Goal: Task Accomplishment & Management: Use online tool/utility

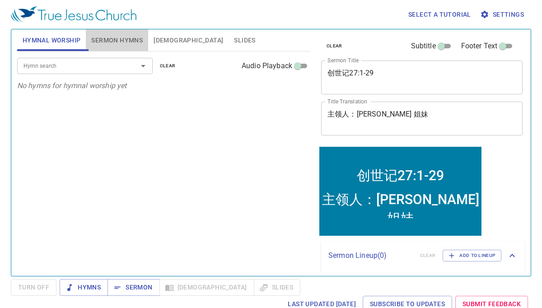
click at [134, 40] on span "Sermon Hymns" at bounding box center [116, 40] width 51 height 11
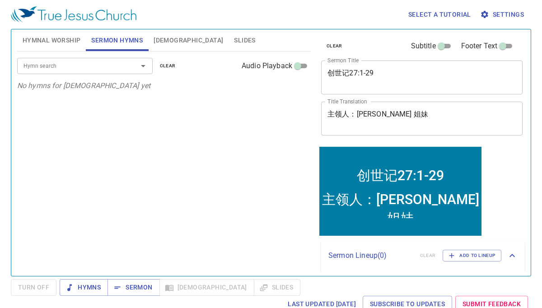
click at [103, 70] on input "Hymn search" at bounding box center [71, 66] width 103 height 10
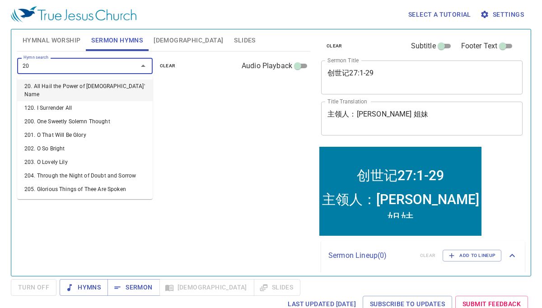
type input "209"
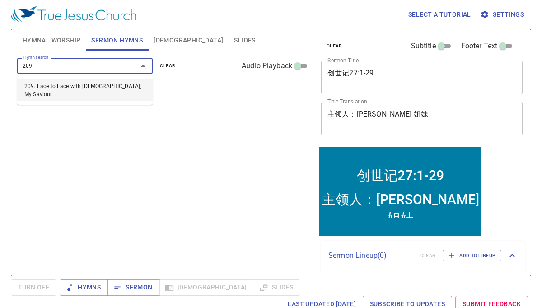
click at [92, 85] on li "209. Face to Face with [DEMOGRAPHIC_DATA], My Saviour" at bounding box center [85, 91] width 136 height 22
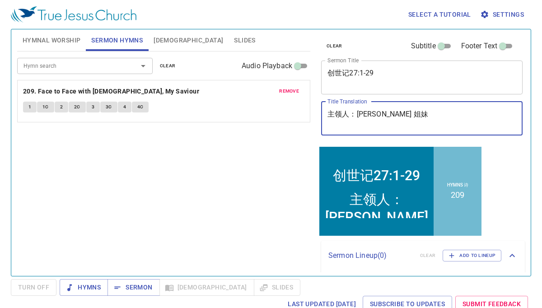
click at [378, 113] on textarea "主领人：Karen 姐妹" at bounding box center [421, 118] width 189 height 17
type textarea "主领人：[PERSON_NAME]姐妹"
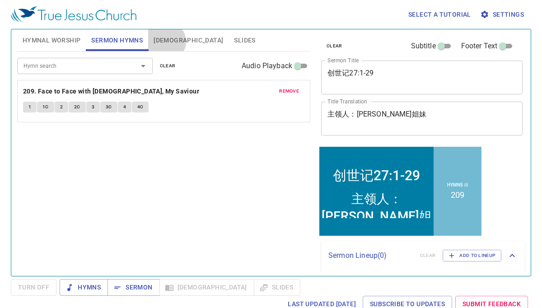
click at [165, 42] on span "[DEMOGRAPHIC_DATA]" at bounding box center [189, 40] width 70 height 11
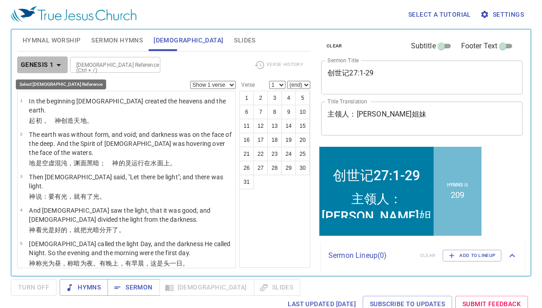
click at [60, 65] on icon "button" at bounding box center [58, 65] width 11 height 11
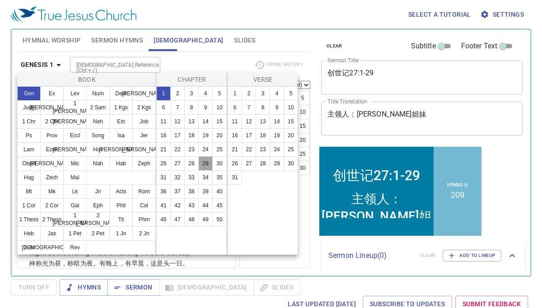
click at [206, 164] on button "29" at bounding box center [205, 163] width 14 height 14
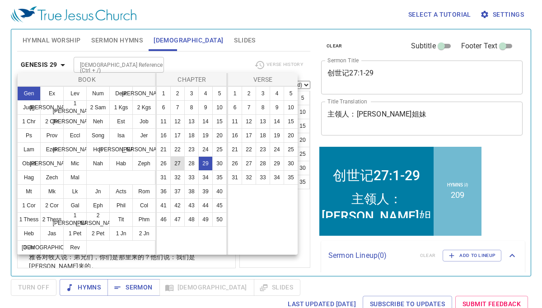
click at [178, 165] on button "27" at bounding box center [177, 163] width 14 height 14
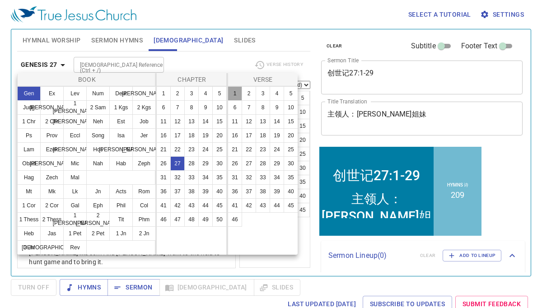
click at [236, 93] on button "1" at bounding box center [235, 93] width 14 height 14
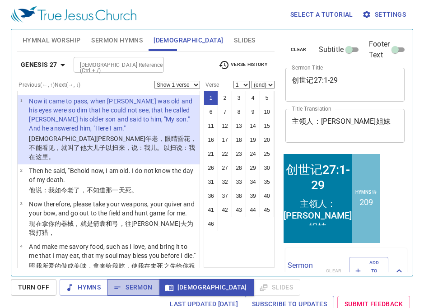
click at [126, 288] on span "Sermon" at bounding box center [133, 287] width 37 height 11
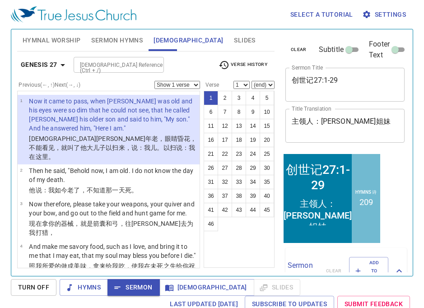
click at [112, 40] on span "Sermon Hymns" at bounding box center [116, 40] width 51 height 11
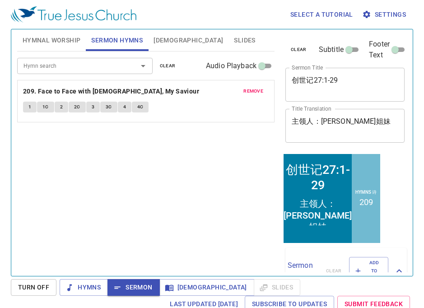
click at [240, 137] on div "Hymn search Hymn search clear Audio Playback remove 209. Face to Face with Chri…" at bounding box center [145, 159] width 257 height 217
click at [29, 108] on span "1" at bounding box center [29, 107] width 3 height 8
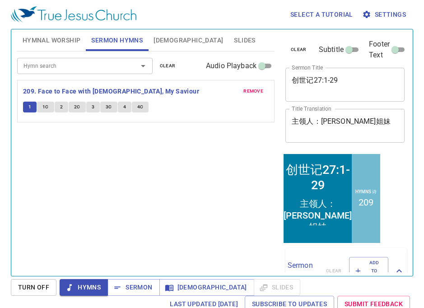
click at [45, 106] on span "1C" at bounding box center [45, 107] width 6 height 8
click at [59, 108] on button "2" at bounding box center [62, 107] width 14 height 11
click at [76, 107] on span "2C" at bounding box center [77, 107] width 6 height 8
click at [92, 106] on span "3" at bounding box center [93, 107] width 3 height 8
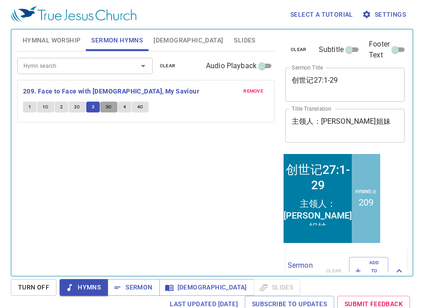
click at [110, 107] on span "3C" at bounding box center [109, 107] width 6 height 8
click at [122, 109] on button "4" at bounding box center [125, 107] width 14 height 11
click at [138, 106] on span "4C" at bounding box center [140, 107] width 6 height 8
click at [138, 286] on span "Sermon" at bounding box center [133, 287] width 37 height 11
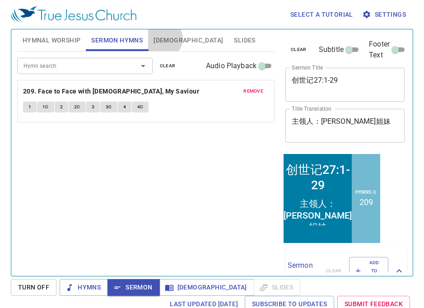
click at [164, 39] on span "[DEMOGRAPHIC_DATA]" at bounding box center [189, 40] width 70 height 11
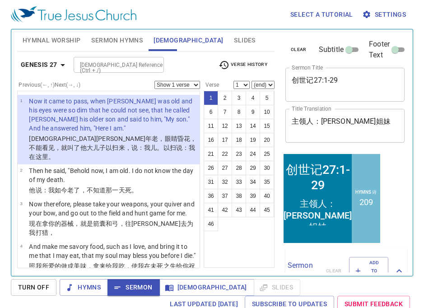
click at [110, 129] on p "Now it came to pass, when Isaac was old and his eyes were so dim that he could …" at bounding box center [113, 115] width 168 height 36
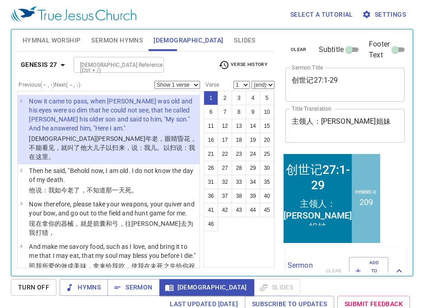
click at [110, 129] on p "Now it came to pass, when Isaac was old and his eyes were so dim that he could …" at bounding box center [113, 115] width 168 height 36
click at [225, 96] on button "2" at bounding box center [225, 98] width 14 height 14
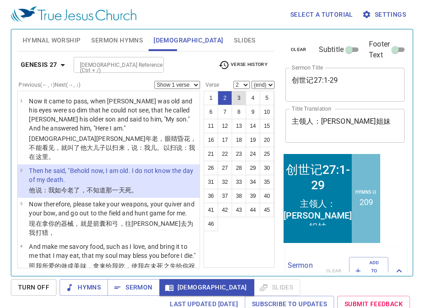
click at [242, 98] on button "3" at bounding box center [239, 98] width 14 height 14
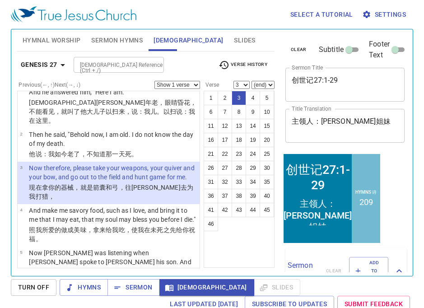
scroll to position [37, 0]
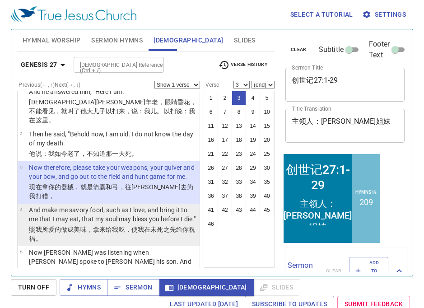
click at [149, 210] on p "And make me savory food, such as I love, and bring it to me that I may eat, tha…" at bounding box center [113, 215] width 168 height 18
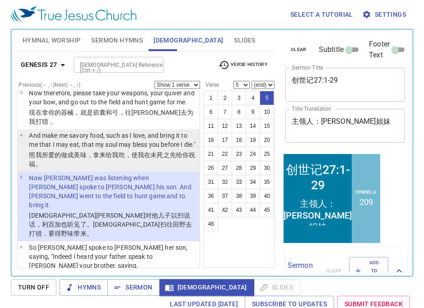
scroll to position [129, 0]
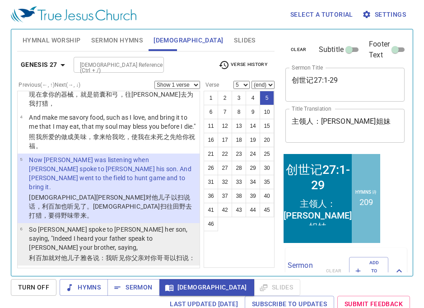
click at [127, 225] on p "So [PERSON_NAME] spoke to [PERSON_NAME] her son, saying, "Indeed I heard your f…" at bounding box center [113, 238] width 168 height 27
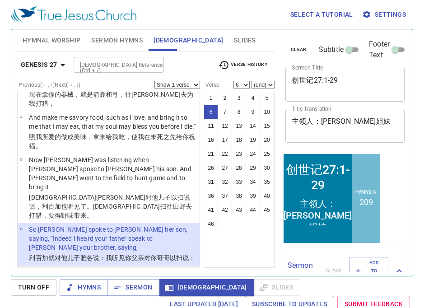
click at [107, 267] on p "'Bring me game and make savory food for me, that I may eat it and bless you in …" at bounding box center [113, 280] width 168 height 27
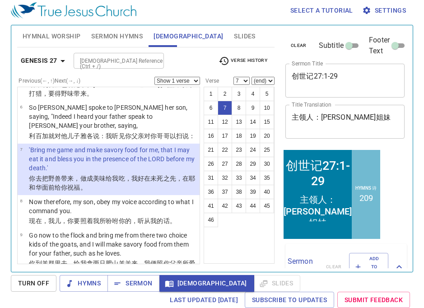
scroll to position [259, 0]
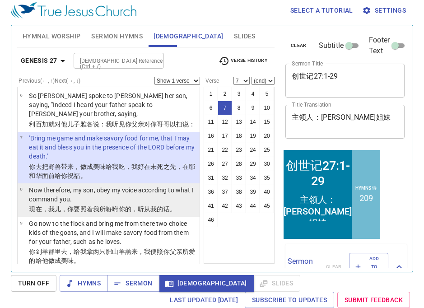
click at [114, 206] on wh1121 "，你要照着我所吩咐 你的，听从 我的话 。" at bounding box center [118, 209] width 115 height 7
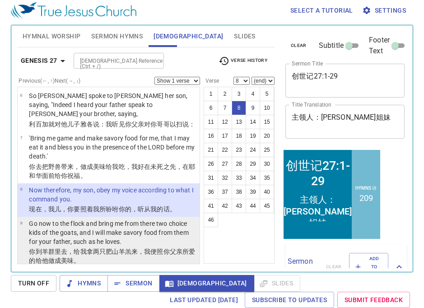
click at [121, 219] on p "Go now to the flock and bring me from there two choice kids of the goats, and I…" at bounding box center [113, 232] width 168 height 27
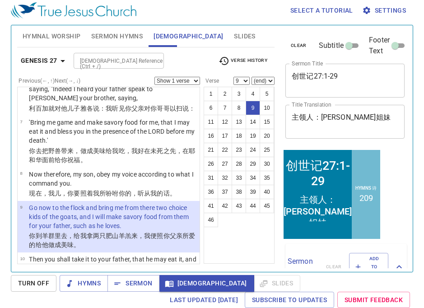
scroll to position [281, 0]
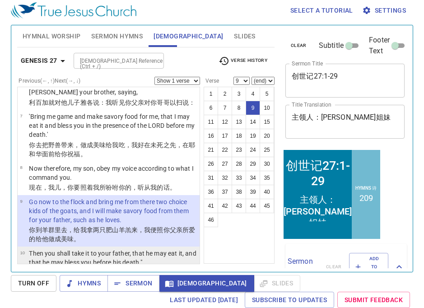
click at [131, 249] on p "Then you shall take it to your father, that he may eat it, and that he may bles…" at bounding box center [113, 258] width 168 height 18
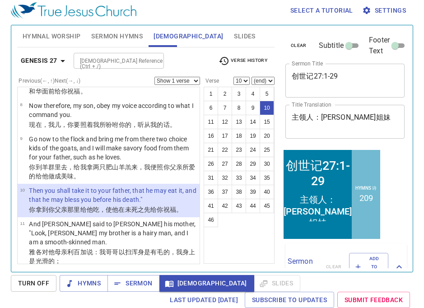
scroll to position [345, 0]
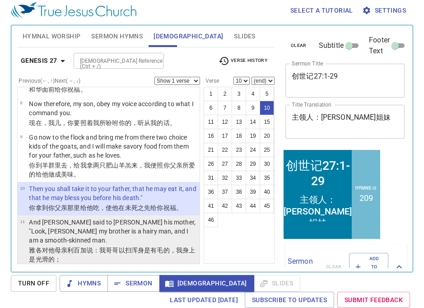
click at [130, 246] on p "雅各 对他母亲 利百加 说 ：我哥哥 以扫 浑身是有毛的 ，我身上是光滑的 ；" at bounding box center [113, 255] width 168 height 18
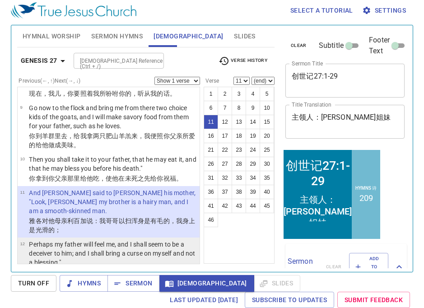
scroll to position [379, 0]
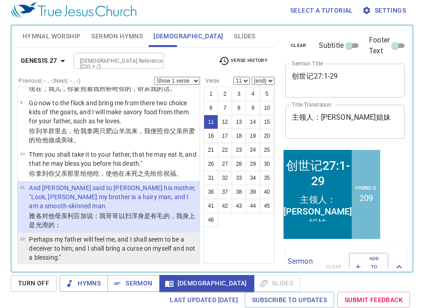
click at [137, 235] on p "Perhaps my father will feel me, and I shall seem to be a deceiver to him; and I…" at bounding box center [113, 248] width 168 height 27
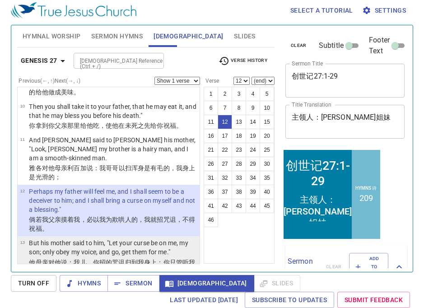
scroll to position [428, 0]
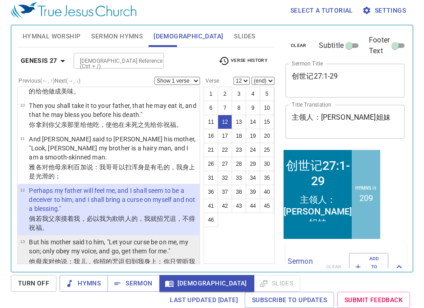
click at [136, 238] on p "But his mother said to him, "Let your curse be on me, my son; only obey my voic…" at bounding box center [113, 247] width 168 height 18
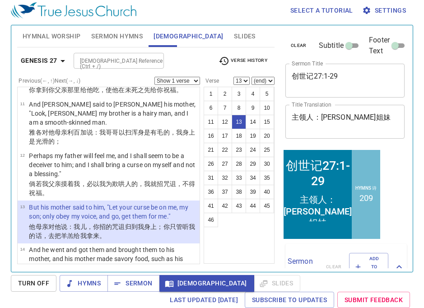
scroll to position [465, 0]
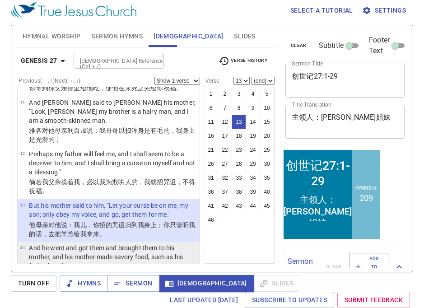
click at [138, 243] on p "And he went and got them and brought them to his mother, and his mother made sa…" at bounding box center [113, 256] width 168 height 27
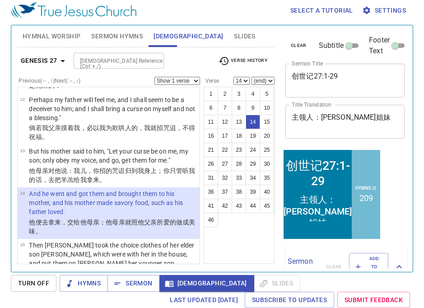
scroll to position [541, 0]
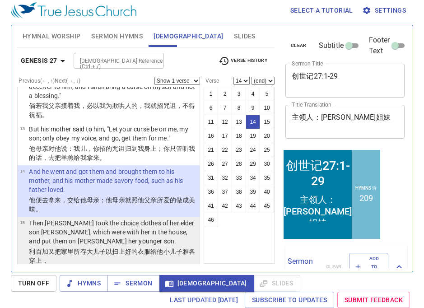
click at [137, 219] on p "Then Rebekah took the choice clothes of her elder son Esau, which were with her…" at bounding box center [113, 232] width 168 height 27
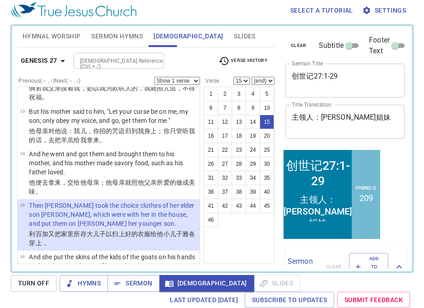
scroll to position [563, 0]
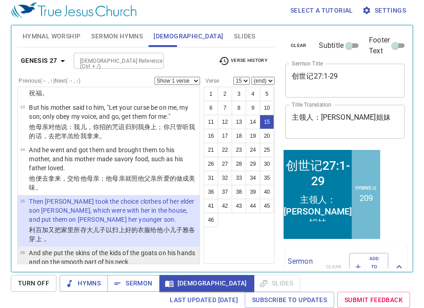
click at [117, 269] on wh3027 "上和颈项 的光滑 处，" at bounding box center [108, 277] width 158 height 16
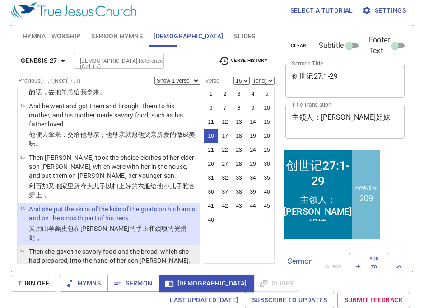
scroll to position [607, 0]
click at [128, 267] on wh1121 "雅各 的手 里。" at bounding box center [138, 270] width 38 height 7
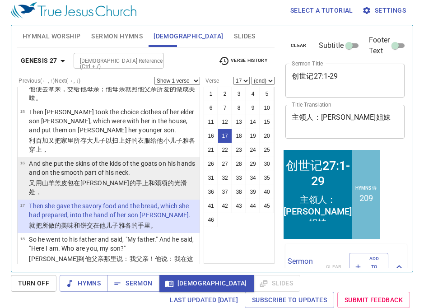
scroll to position [656, 0]
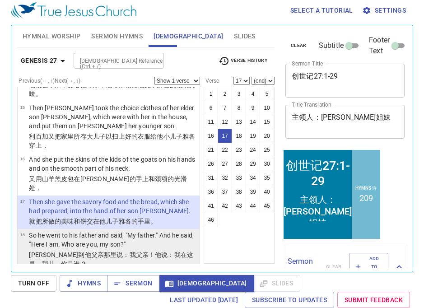
click at [143, 251] on wh559 "：我在这里。我儿 ，你是谁？" at bounding box center [111, 259] width 164 height 16
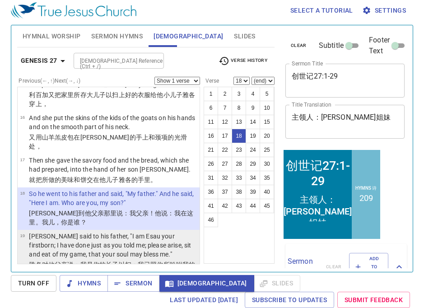
scroll to position [700, 0]
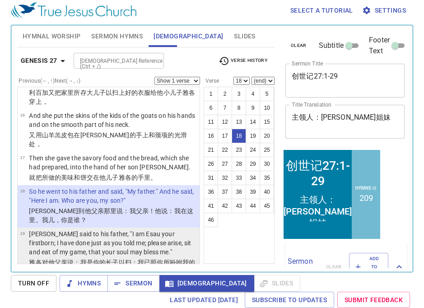
click at [126, 229] on p "Jacob said to his father, "I am Esau your firstborn; I have done just as you to…" at bounding box center [113, 242] width 168 height 27
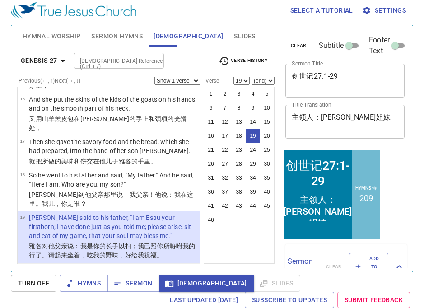
scroll to position [725, 0]
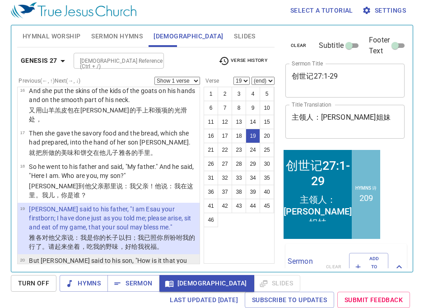
click at [137, 256] on p "But Isaac said to his son, "How is it that you have found it so quickly, my son…" at bounding box center [113, 269] width 168 height 27
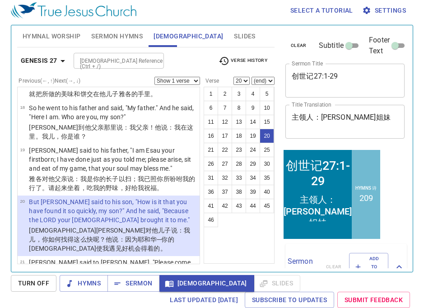
scroll to position [784, 0]
click at [146, 296] on wh4184 "你，知道你真是 我的儿子 以扫 不是？" at bounding box center [111, 304] width 164 height 16
select select "21"
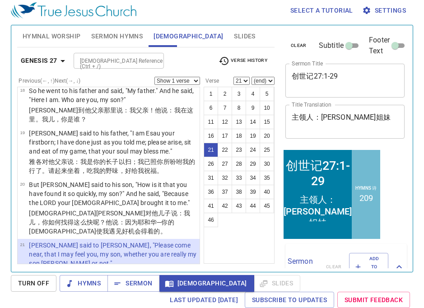
scroll to position [805, 0]
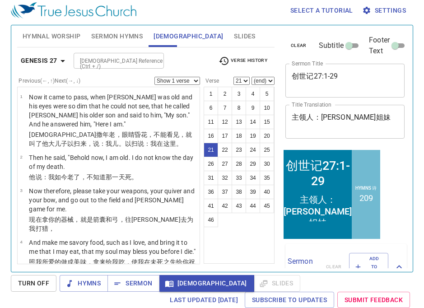
scroll to position [805, 0]
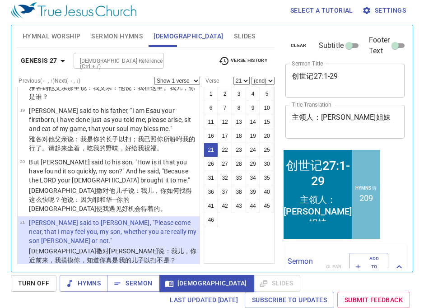
click at [143, 270] on p "So [PERSON_NAME] went near to [PERSON_NAME] his father, and he felt him and sai…" at bounding box center [113, 288] width 168 height 36
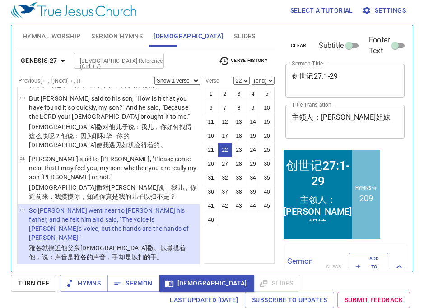
click at [133, 295] on p "以撒就辨 不出他来；因为他手 上有毛 ，像他哥哥 以扫 的手 一样，就给他祝福 ；" at bounding box center [113, 304] width 168 height 18
select select "23"
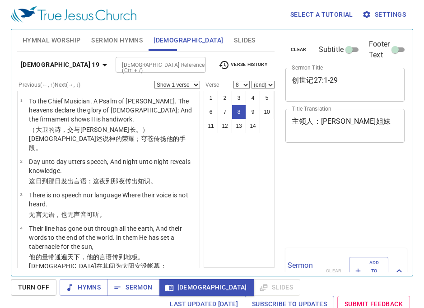
select select "8"
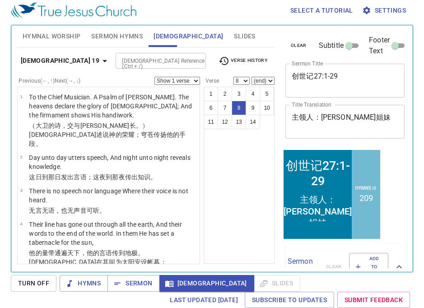
scroll to position [225, 0]
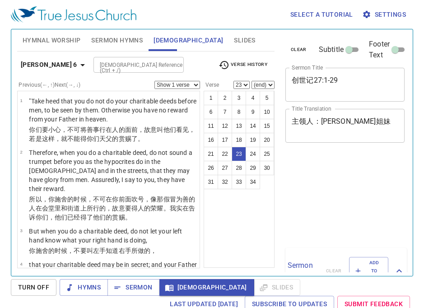
select select "23"
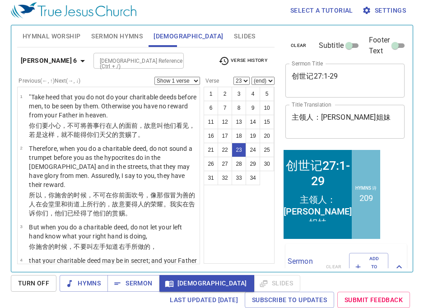
scroll to position [930, 0]
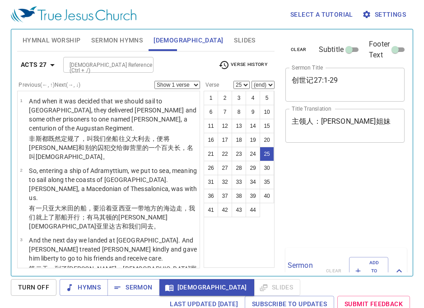
select select "25"
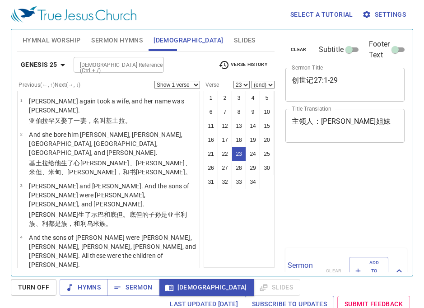
select select "23"
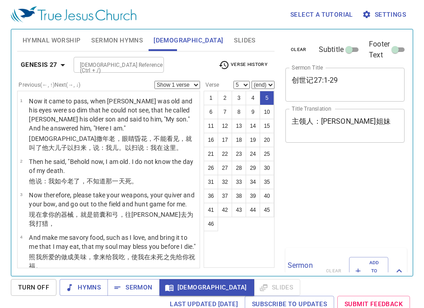
select select "5"
select select "13"
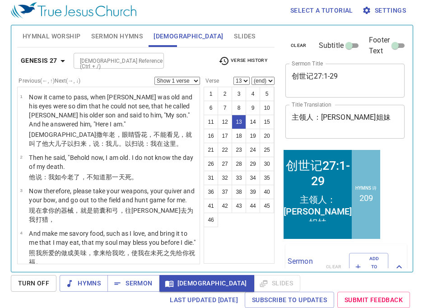
scroll to position [32, 0]
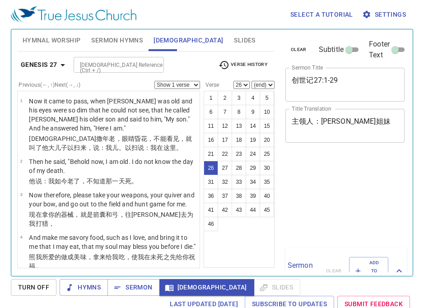
select select "26"
select select "29"
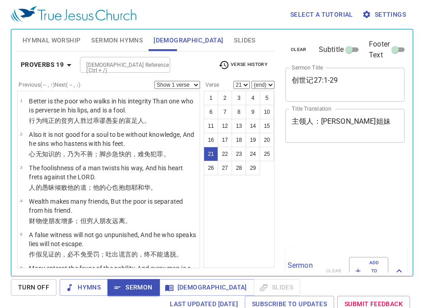
select select "21"
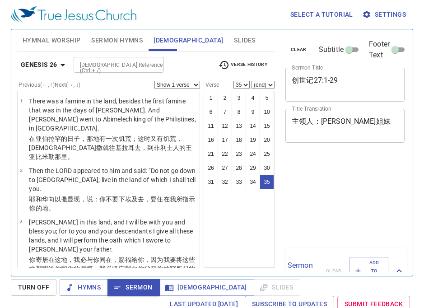
select select "35"
